Goal: Task Accomplishment & Management: Use online tool/utility

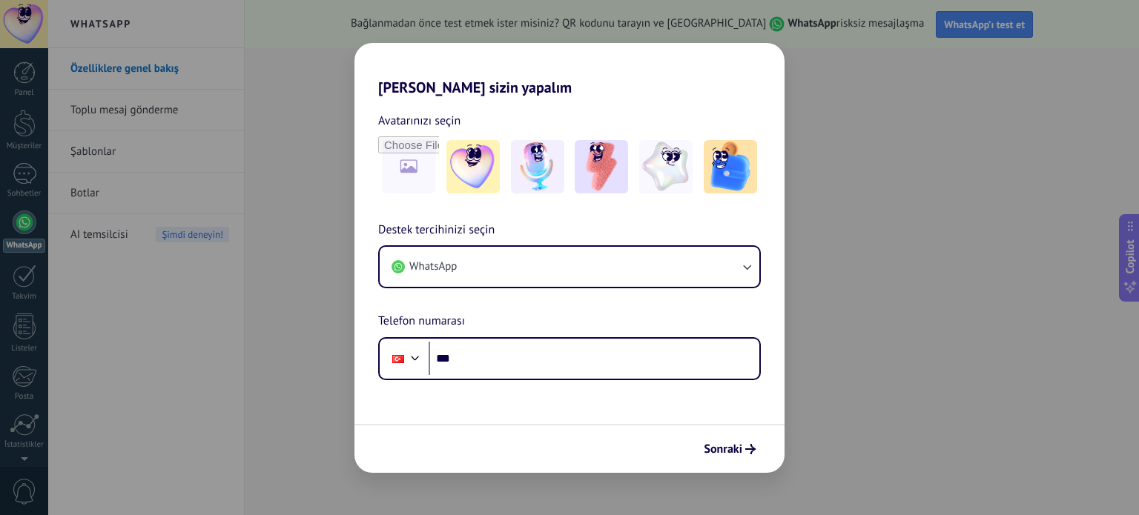
click at [139, 107] on div "[PERSON_NAME] sizin yapalım Avatarınızı seçin Destek tercihinizi seçin WhatsApp…" at bounding box center [569, 257] width 1139 height 515
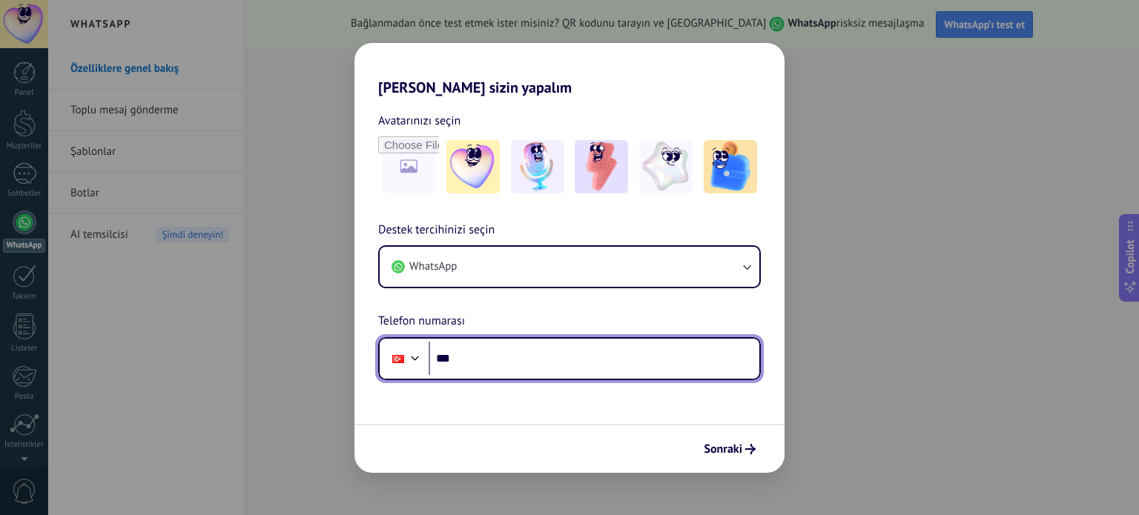
click at [497, 357] on input "***" at bounding box center [594, 359] width 331 height 34
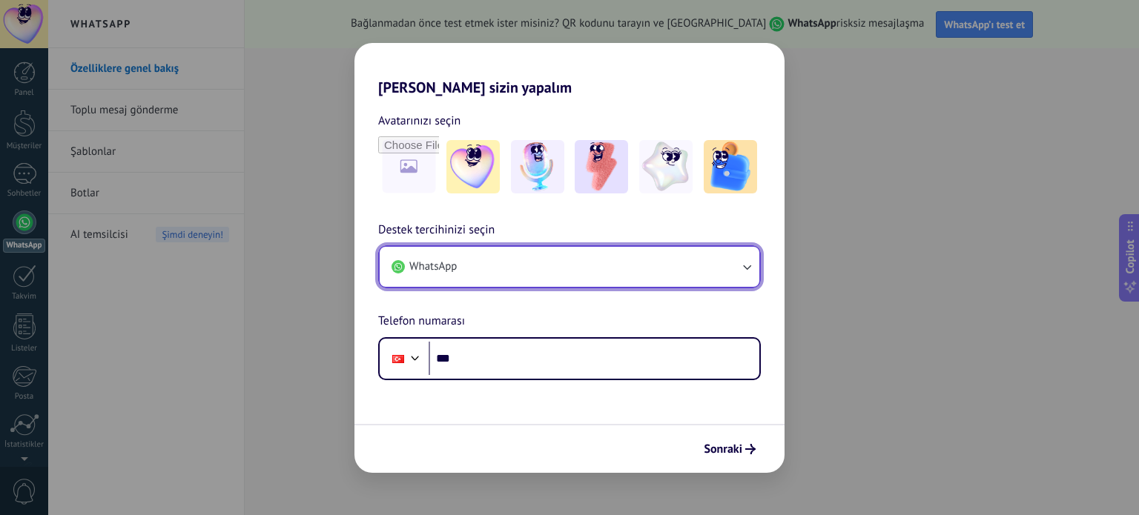
click at [521, 274] on button "WhatsApp" at bounding box center [570, 267] width 380 height 40
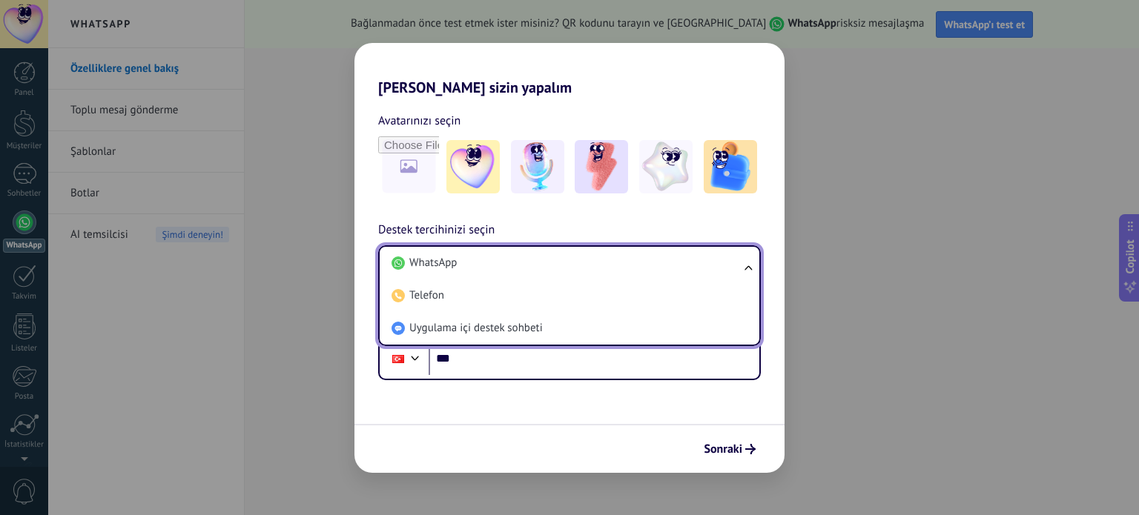
click at [521, 274] on li "WhatsApp" at bounding box center [567, 263] width 362 height 33
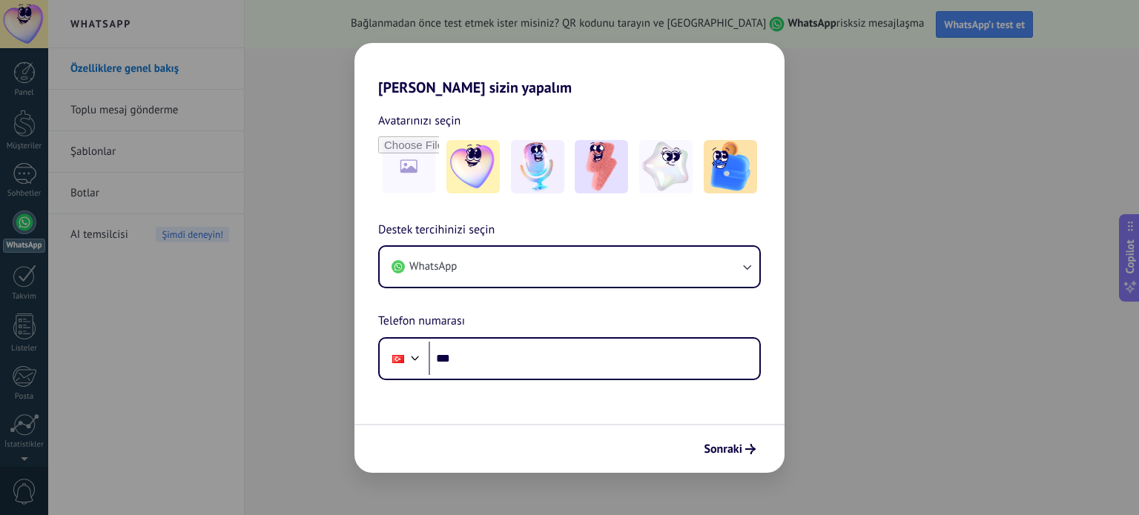
click at [89, 195] on div "[PERSON_NAME] sizin yapalım Avatarınızı seçin Destek tercihinizi seçin WhatsApp…" at bounding box center [569, 257] width 1139 height 515
click at [24, 121] on div "[PERSON_NAME] sizin yapalım Avatarınızı seçin Destek tercihinizi seçin WhatsApp…" at bounding box center [569, 257] width 1139 height 515
click at [23, 297] on div "[PERSON_NAME] sizin yapalım Avatarınızı seçin Destek tercihinizi seçin WhatsApp…" at bounding box center [569, 257] width 1139 height 515
click at [23, 355] on div "[PERSON_NAME] sizin yapalım Avatarınızı seçin Destek tercihinizi seçin WhatsApp…" at bounding box center [569, 257] width 1139 height 515
